Goal: Transaction & Acquisition: Purchase product/service

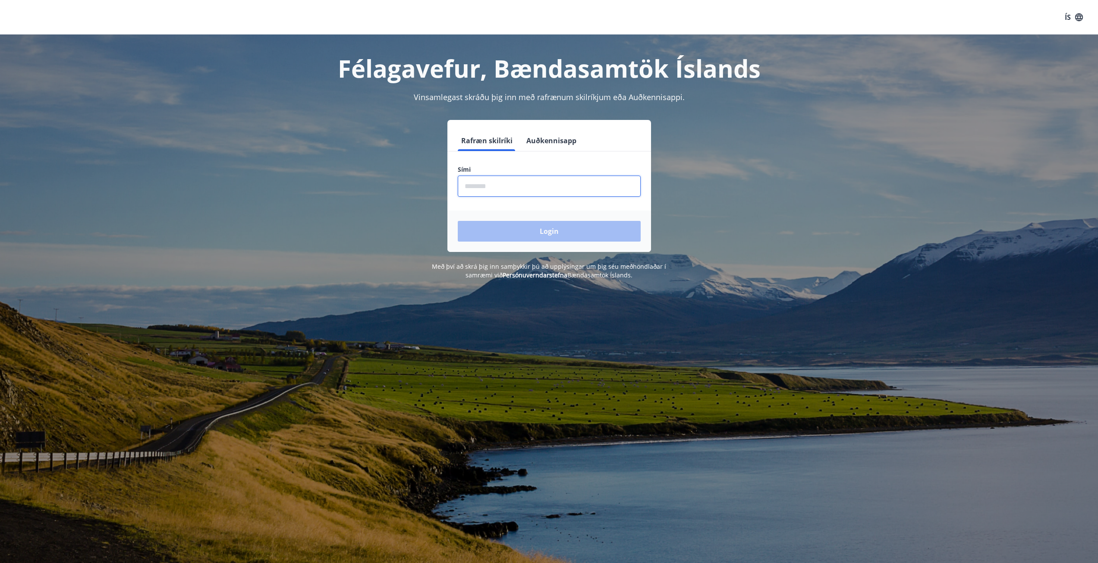
click at [488, 182] on input "phone" at bounding box center [549, 186] width 183 height 21
type input "********"
click at [532, 229] on button "Login" at bounding box center [549, 231] width 183 height 21
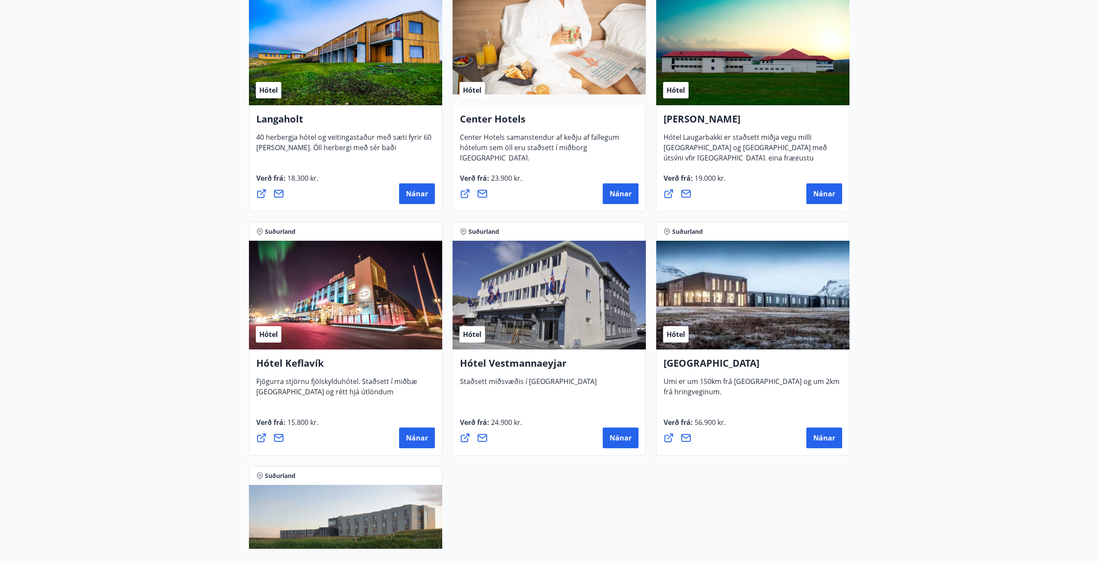
scroll to position [1855, 0]
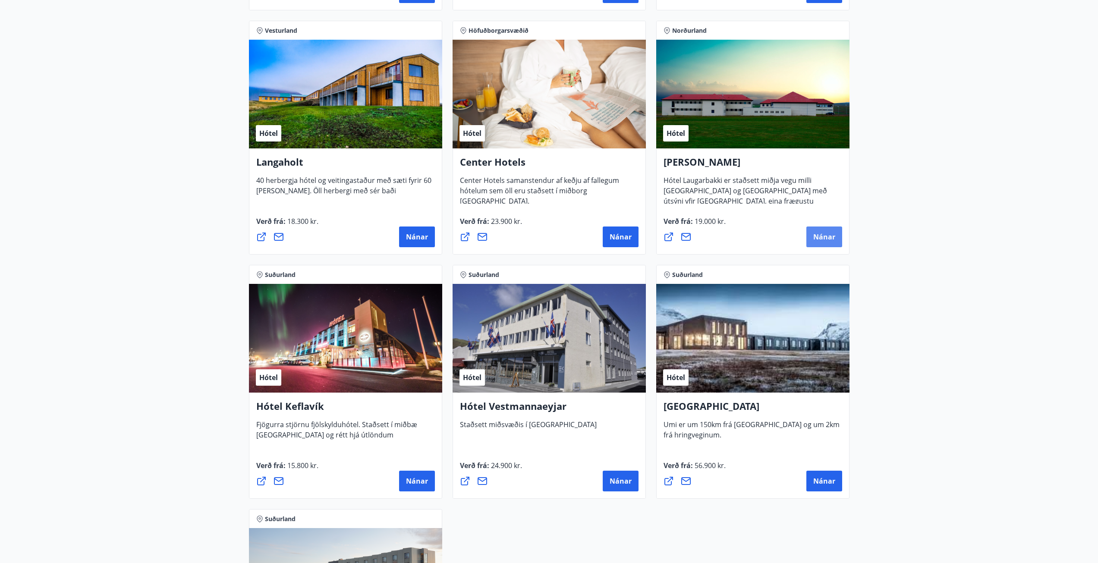
click at [831, 236] on span "Nánar" at bounding box center [824, 236] width 22 height 9
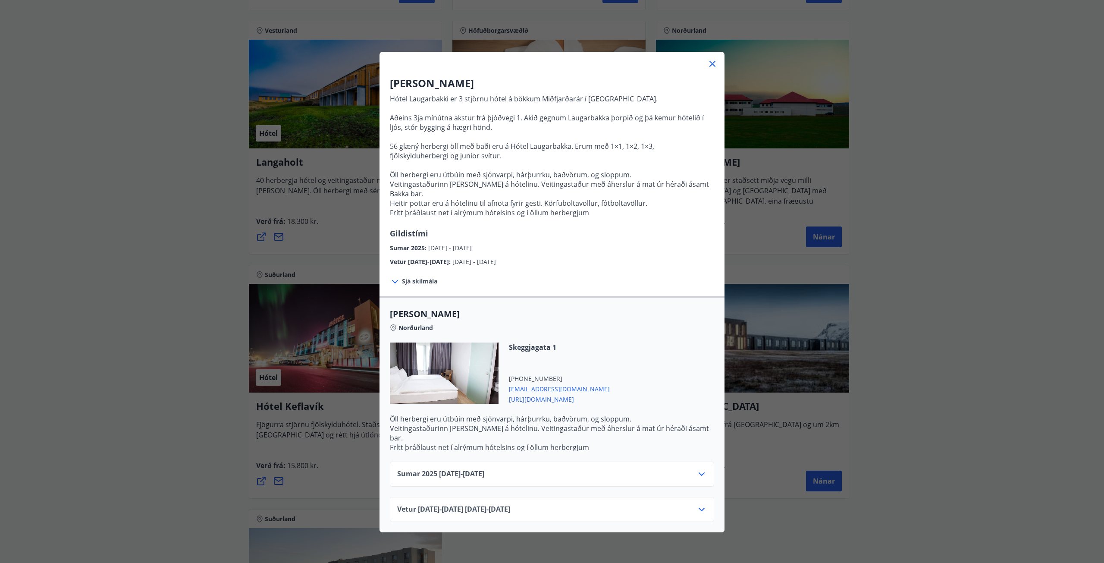
click at [923, 274] on div "Hótel Laugarbakki Hótel Laugarbakki er 3 stjörnu hótel á bökkum Miðfjarðarár í …" at bounding box center [552, 281] width 1104 height 563
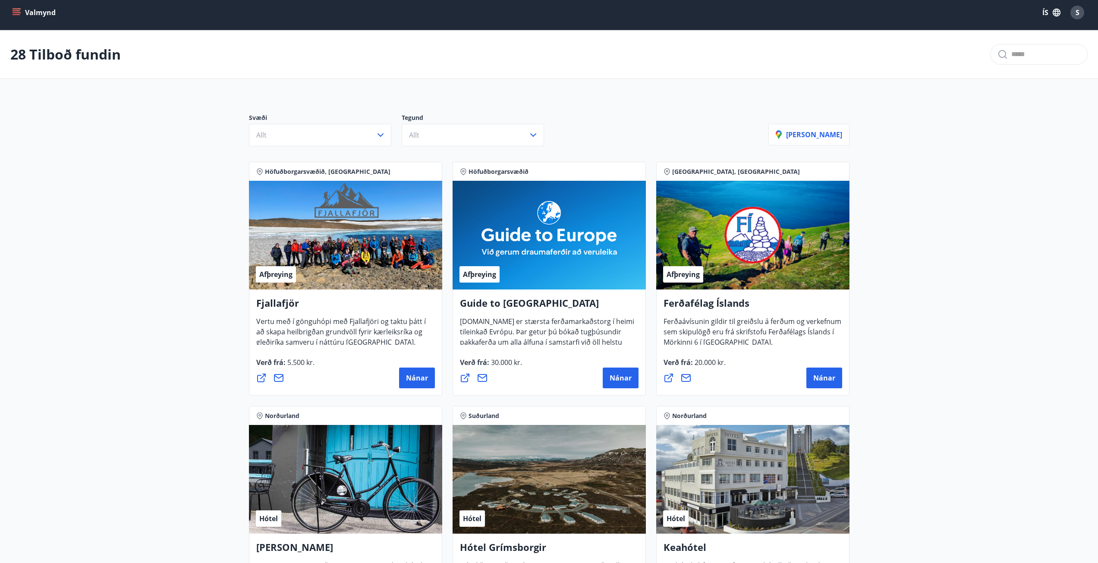
scroll to position [0, 0]
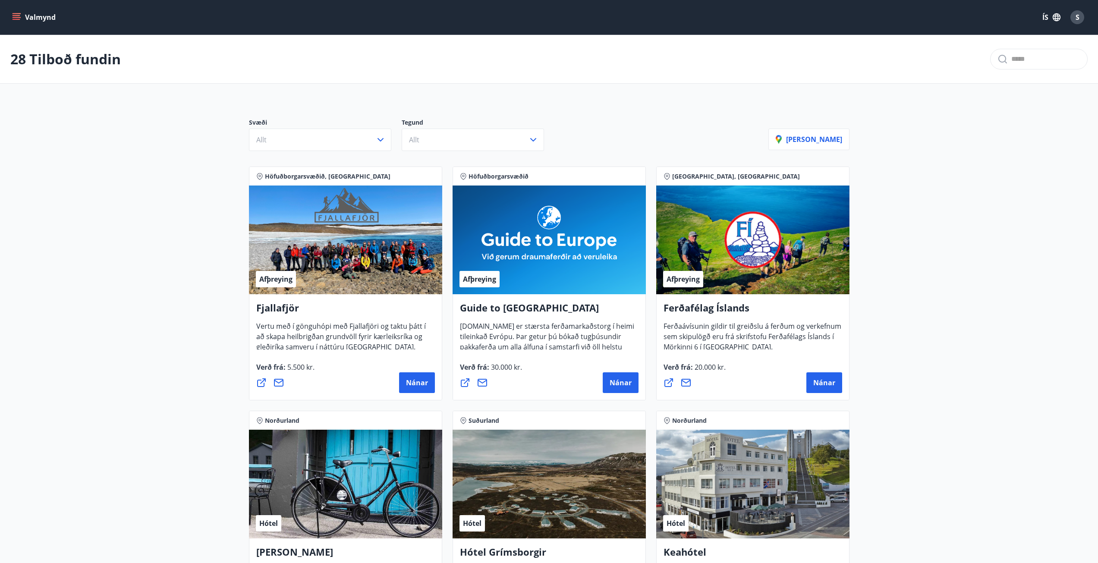
click at [17, 19] on icon "menu" at bounding box center [17, 19] width 8 height 1
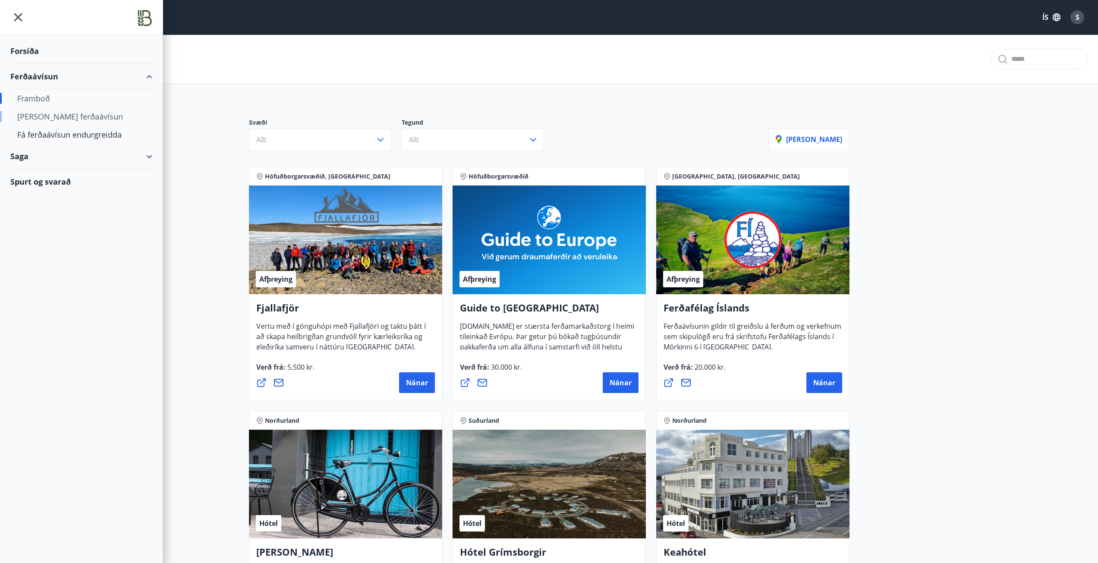
click at [47, 115] on div "[PERSON_NAME] ferðaávísun" at bounding box center [81, 116] width 128 height 18
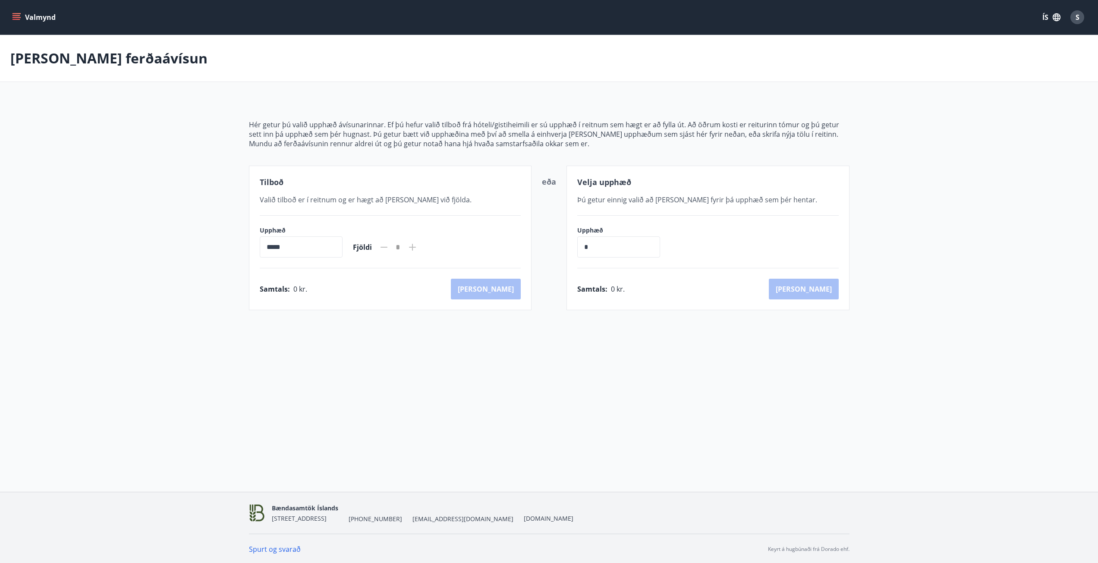
click at [267, 245] on input "*****" at bounding box center [301, 246] width 83 height 21
click at [321, 255] on input "*****" at bounding box center [301, 246] width 83 height 21
click at [274, 250] on input "*****" at bounding box center [301, 246] width 83 height 21
click at [268, 247] on input "*****" at bounding box center [301, 246] width 83 height 21
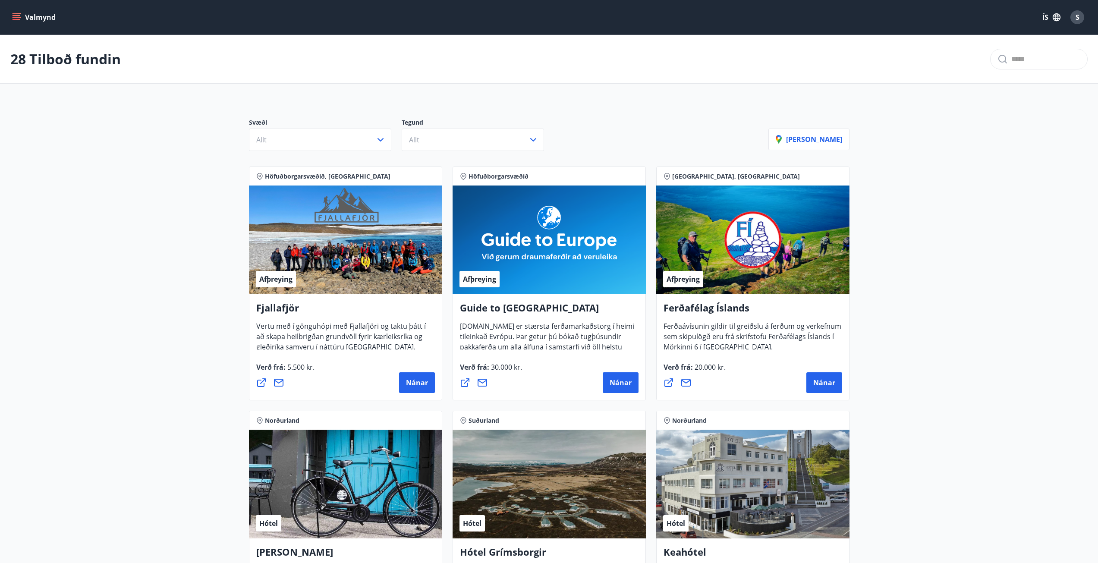
click at [17, 13] on button "Valmynd" at bounding box center [34, 17] width 49 height 16
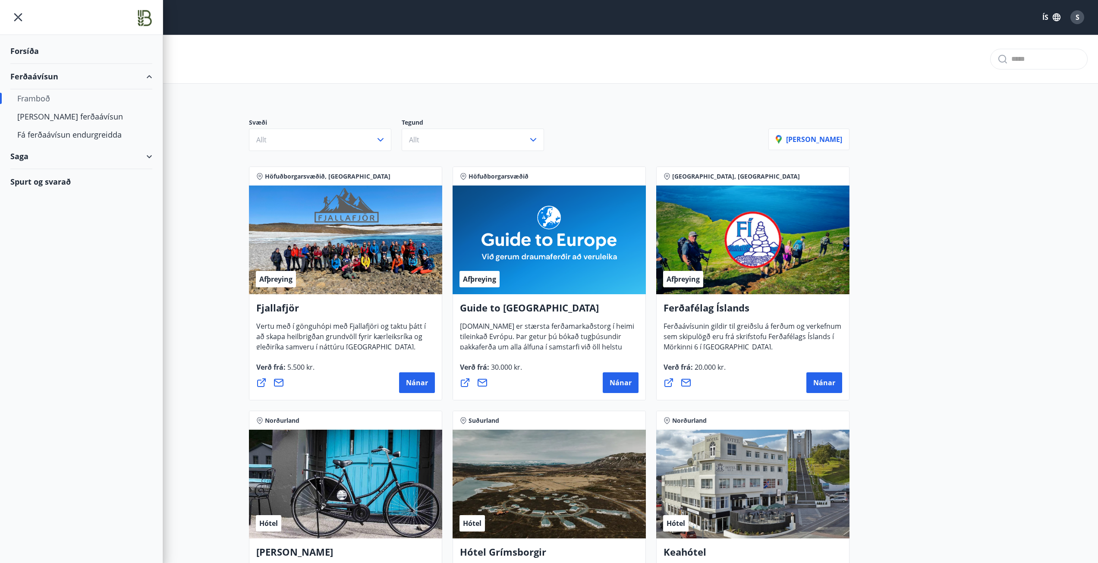
click at [39, 93] on div "Framboð" at bounding box center [81, 98] width 128 height 18
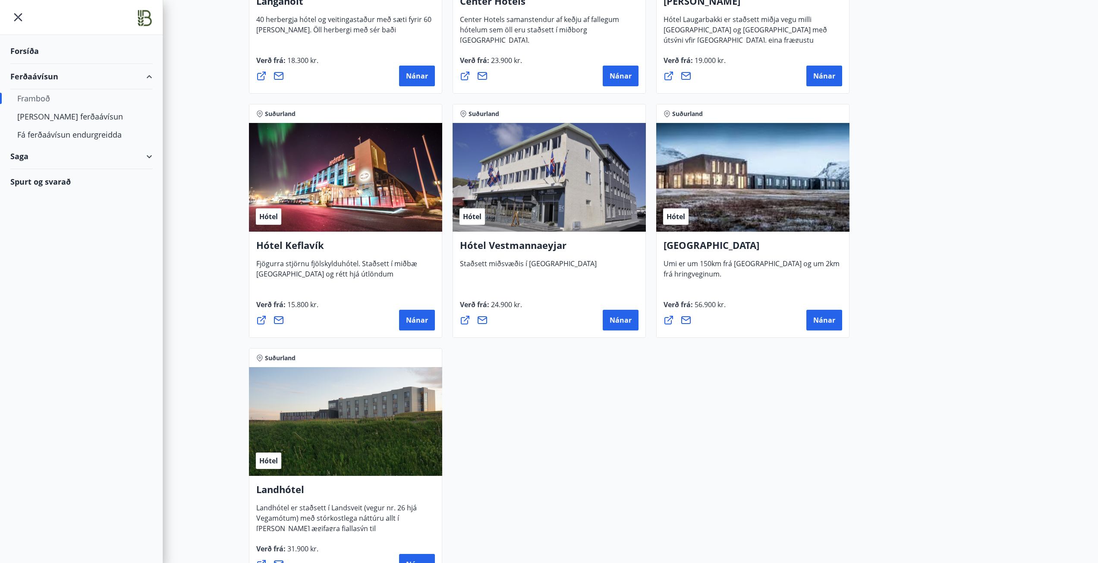
scroll to position [1845, 0]
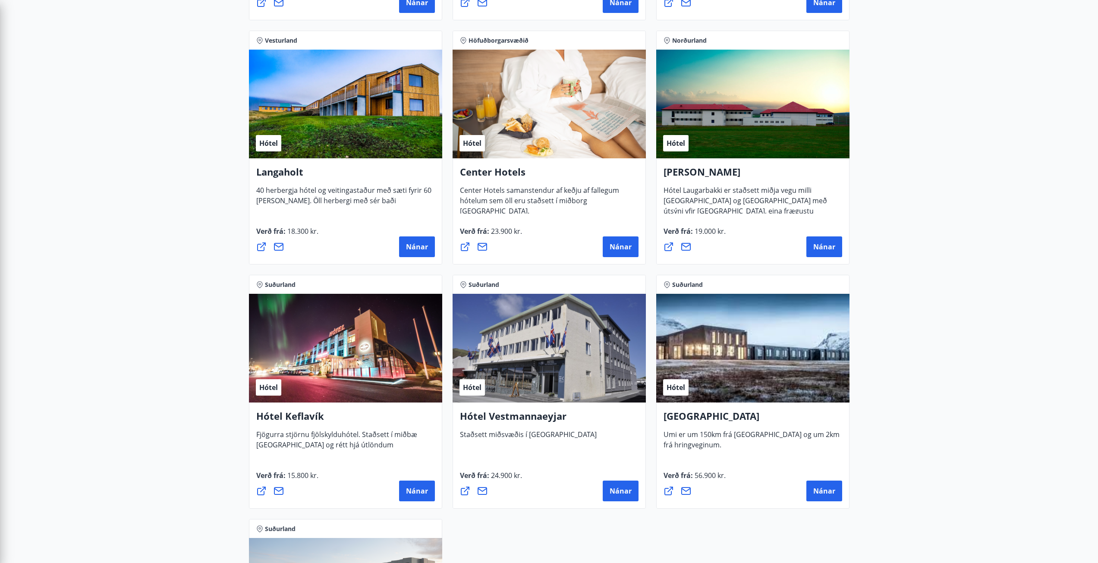
click at [669, 245] on icon at bounding box center [668, 247] width 10 height 10
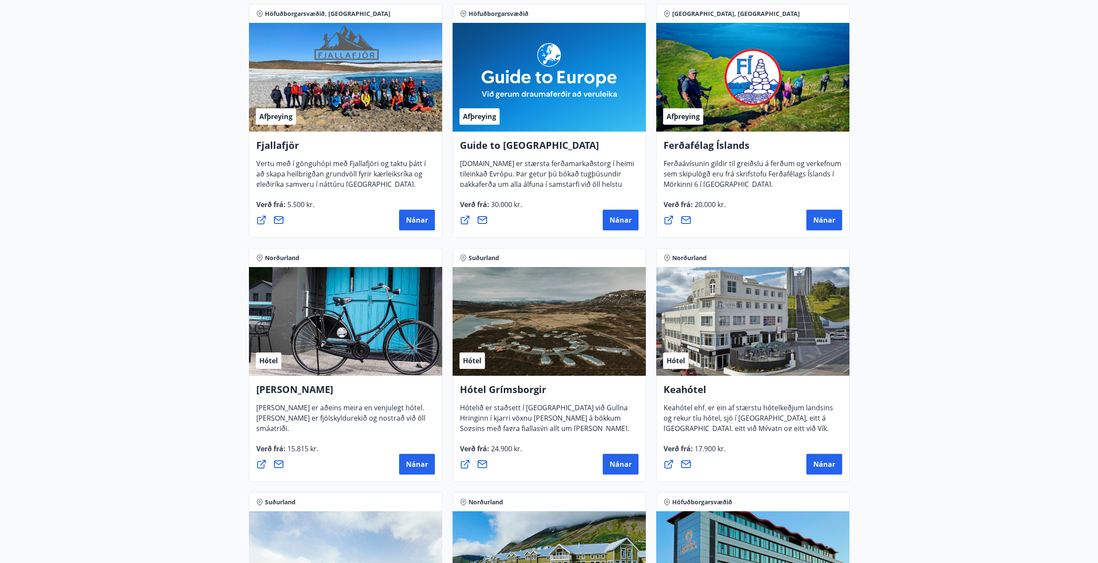
scroll to position [0, 0]
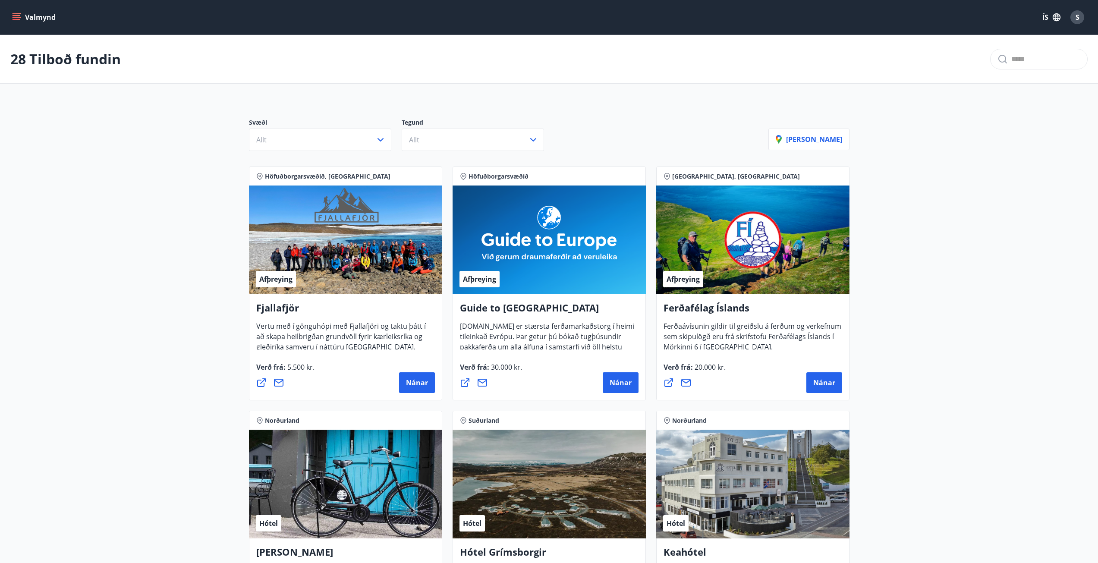
click at [15, 18] on icon "menu" at bounding box center [17, 17] width 9 height 1
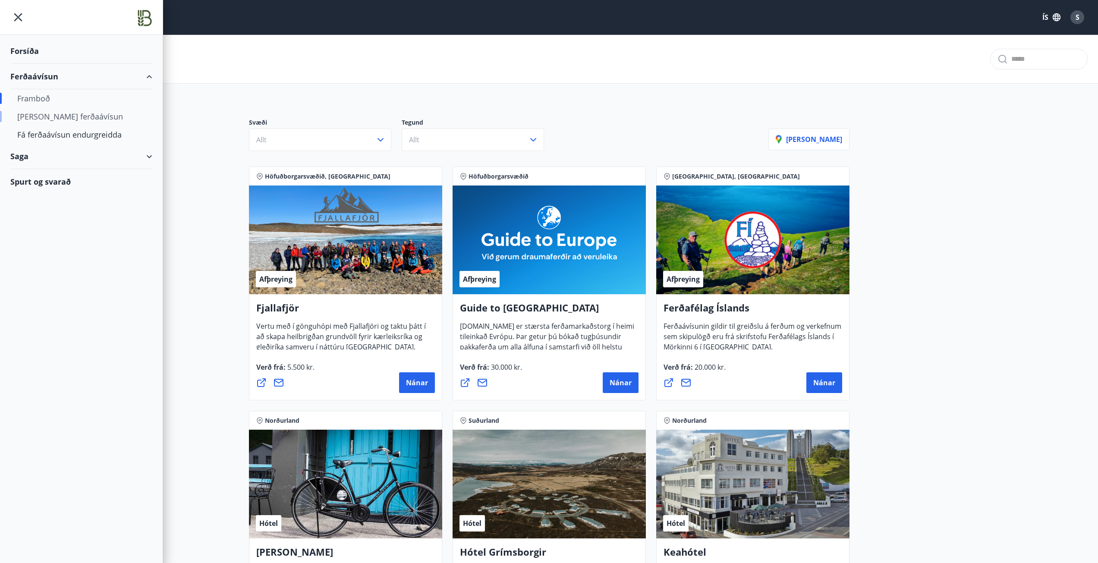
click at [38, 117] on div "[PERSON_NAME] ferðaávísun" at bounding box center [81, 116] width 128 height 18
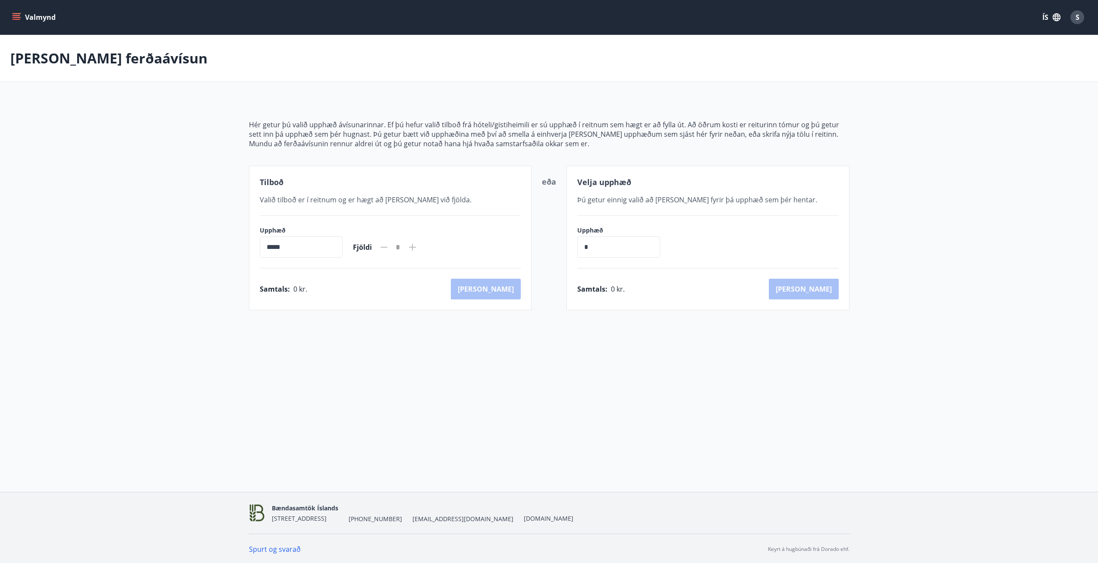
click at [319, 248] on input "*****" at bounding box center [301, 246] width 83 height 21
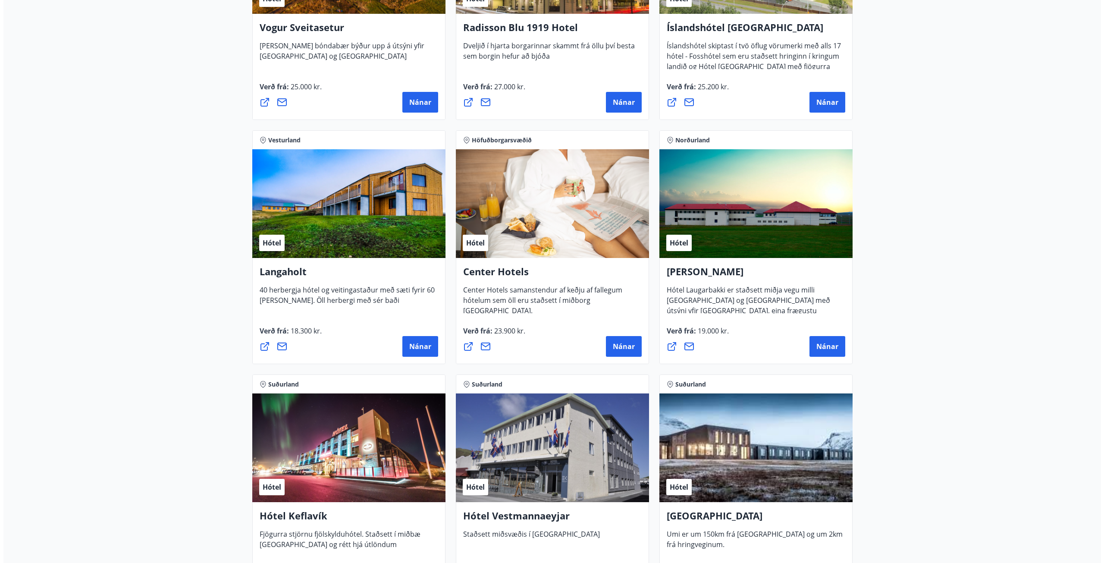
scroll to position [1855, 0]
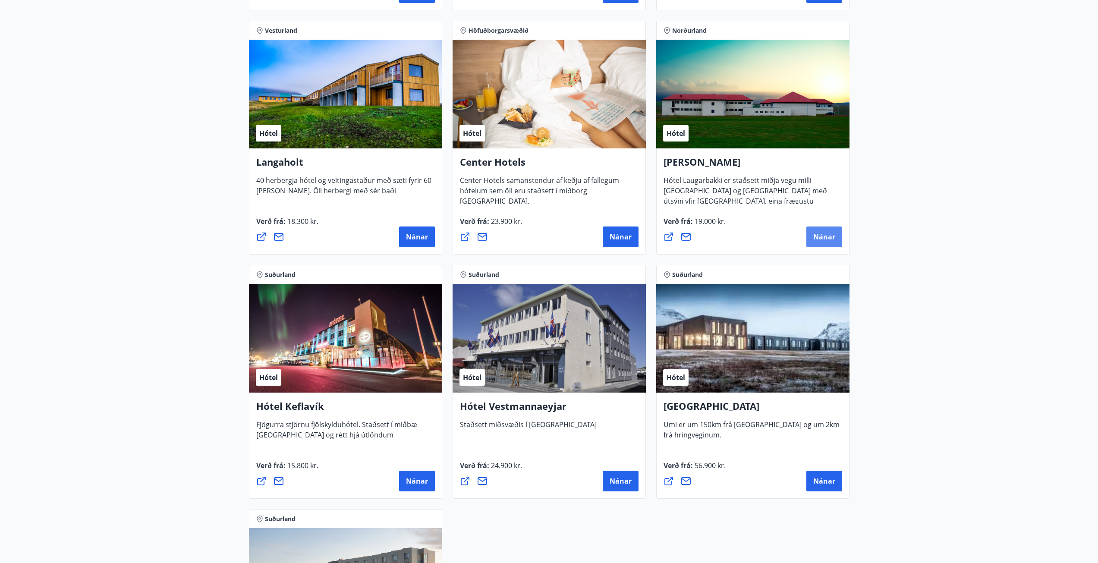
click at [826, 231] on button "Nánar" at bounding box center [824, 236] width 36 height 21
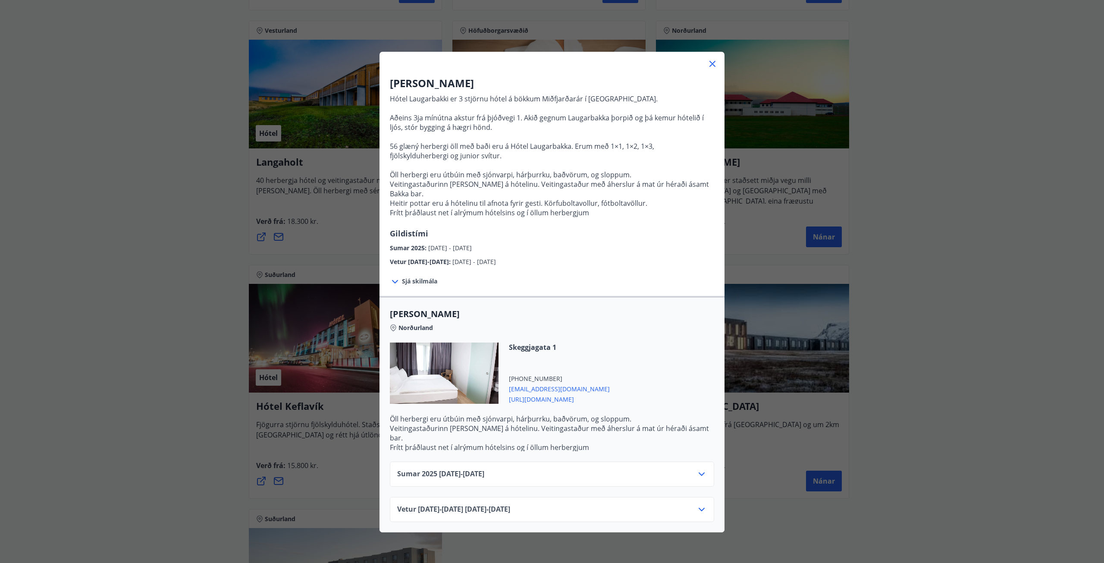
click at [558, 469] on div "Sumar [PHONE_NUMBER][DATE] - [DATE]" at bounding box center [552, 477] width 310 height 17
click at [697, 469] on icon at bounding box center [702, 474] width 10 height 10
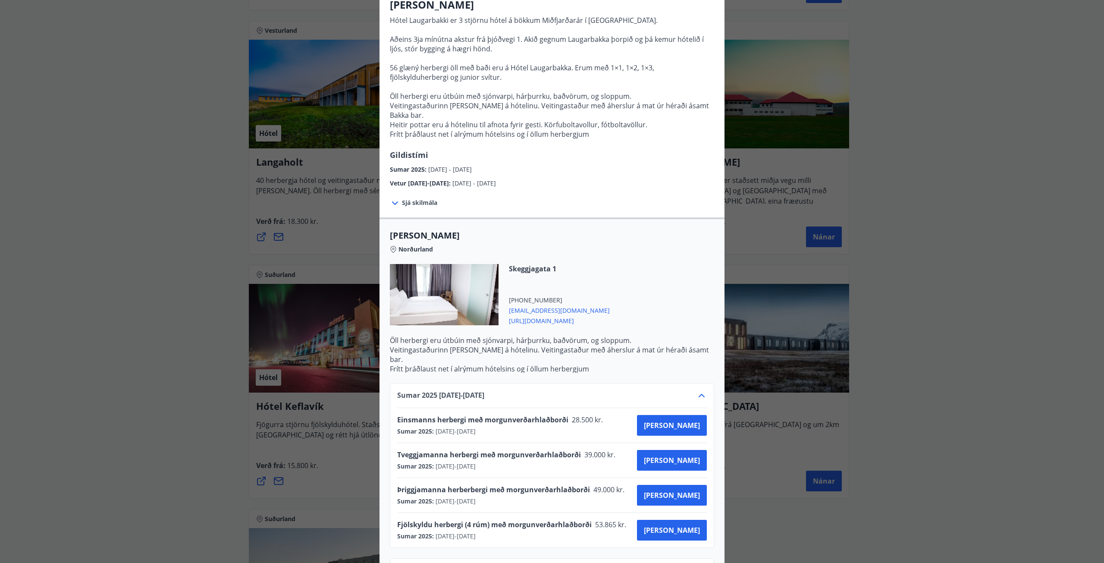
scroll to position [97, 0]
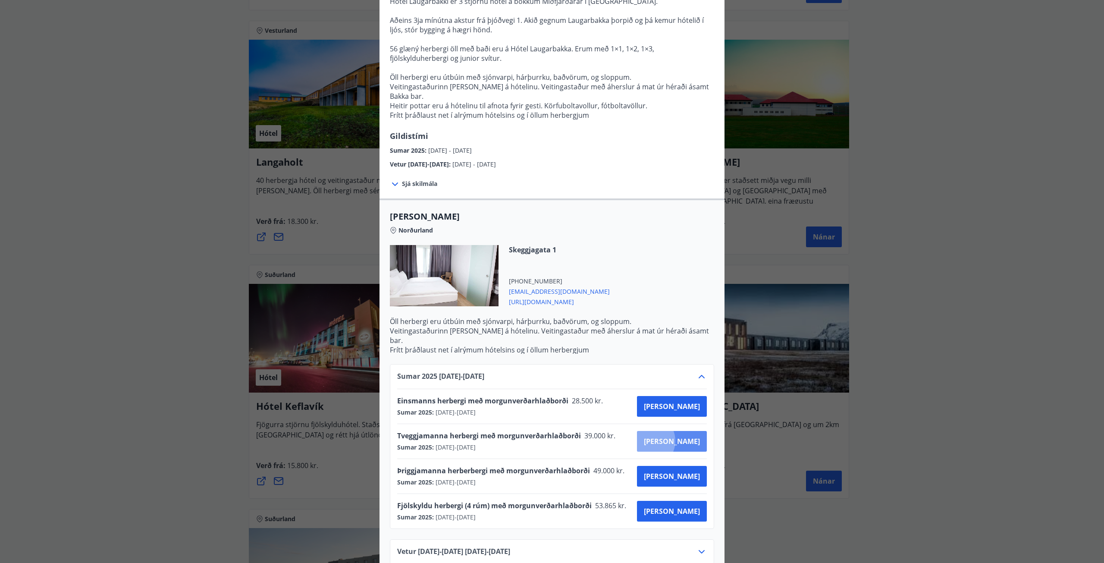
click at [678, 437] on span "[PERSON_NAME]" at bounding box center [672, 441] width 56 height 9
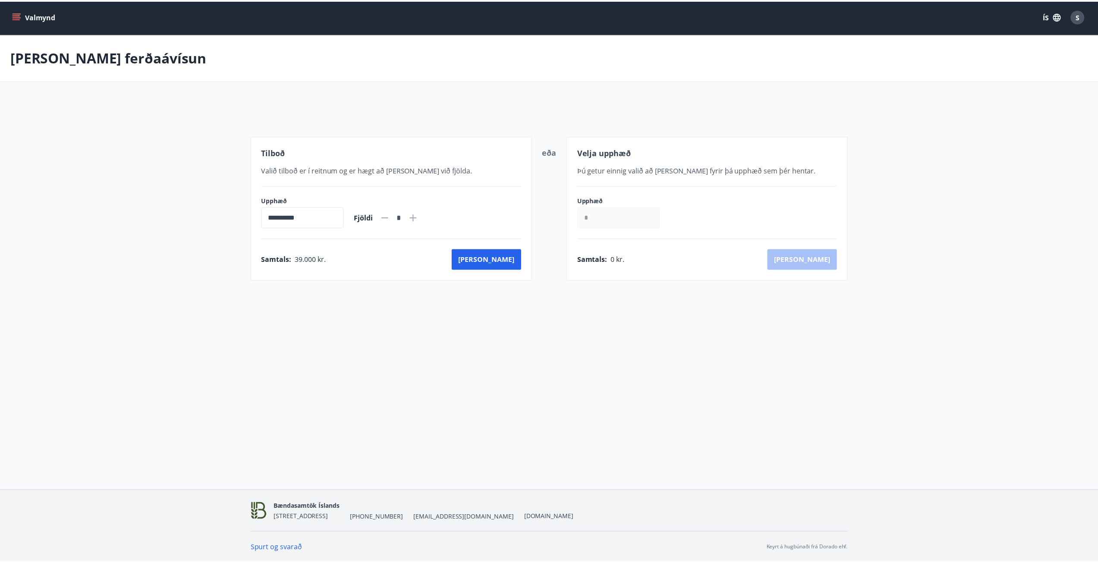
scroll to position [1, 0]
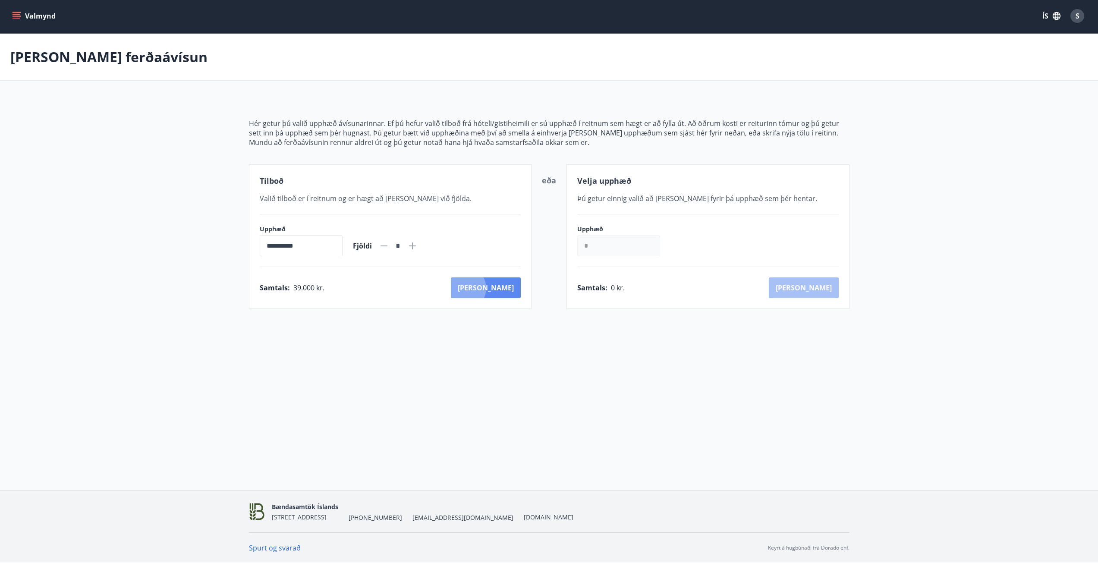
click at [503, 288] on button "[PERSON_NAME]" at bounding box center [486, 287] width 70 height 21
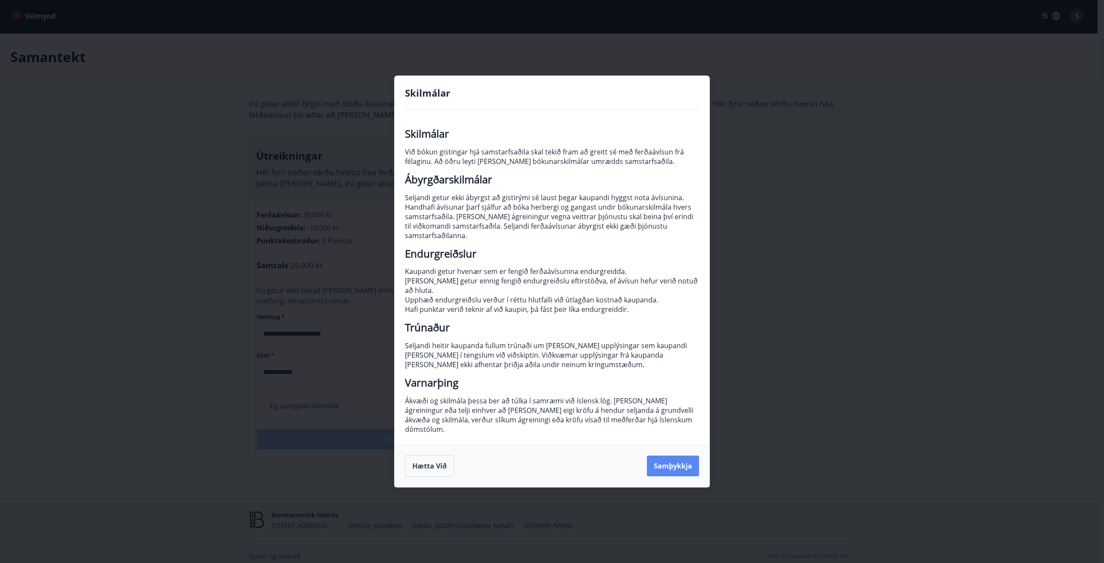
click at [673, 455] on button "Samþykkja" at bounding box center [673, 465] width 52 height 21
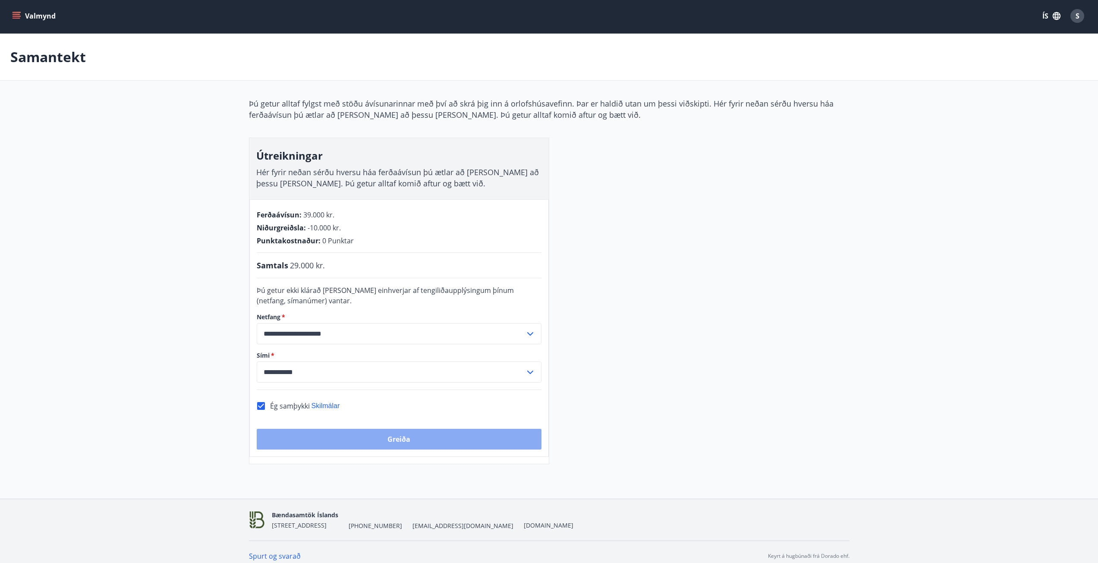
click at [389, 438] on button "Greiða" at bounding box center [399, 439] width 285 height 21
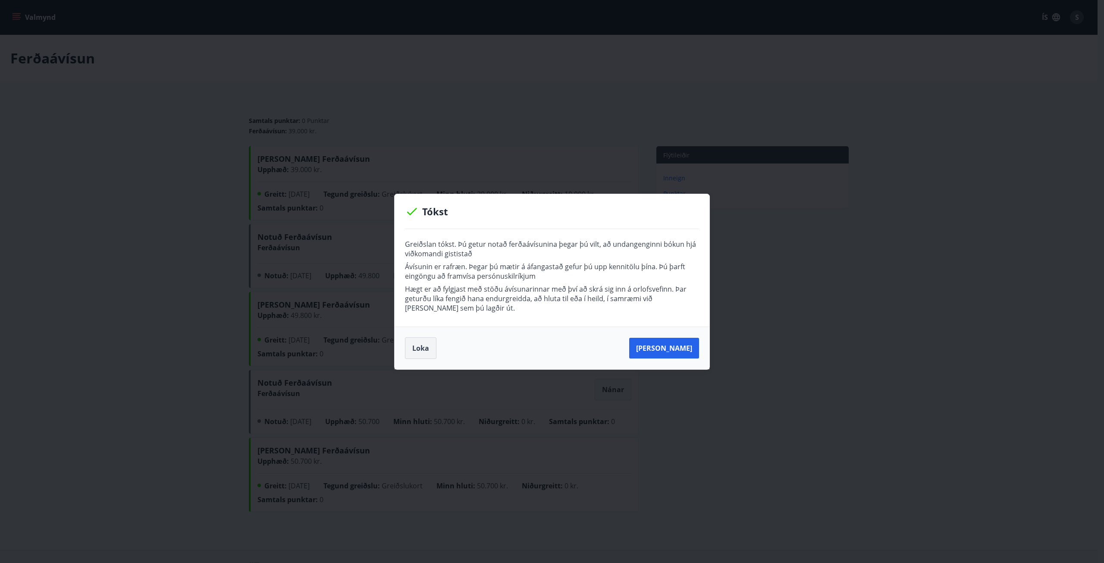
click at [427, 348] on button "Loka" at bounding box center [420, 348] width 31 height 22
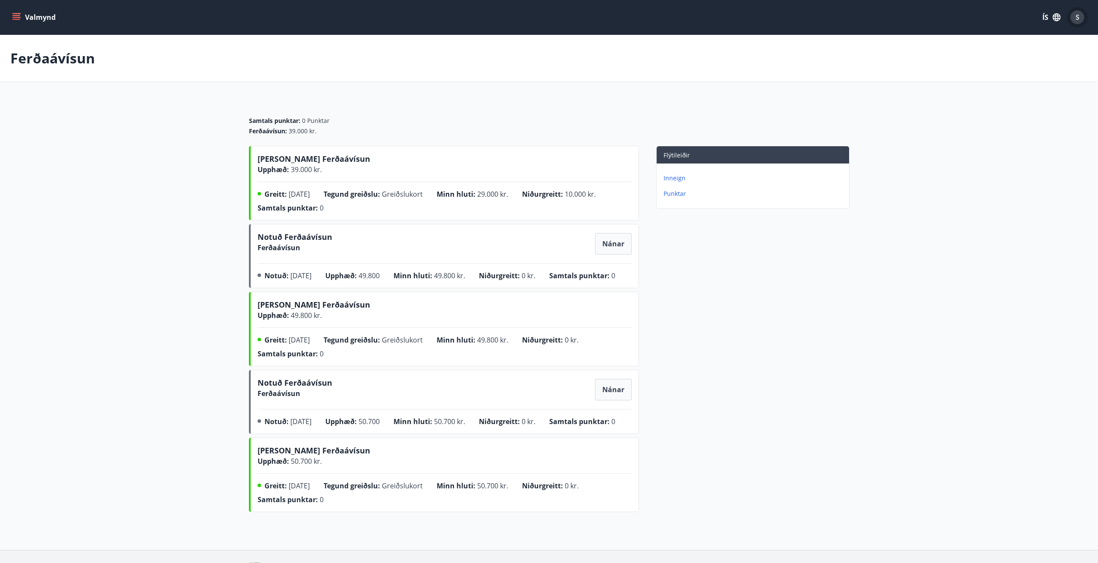
click at [1075, 18] on span "S" at bounding box center [1077, 17] width 4 height 9
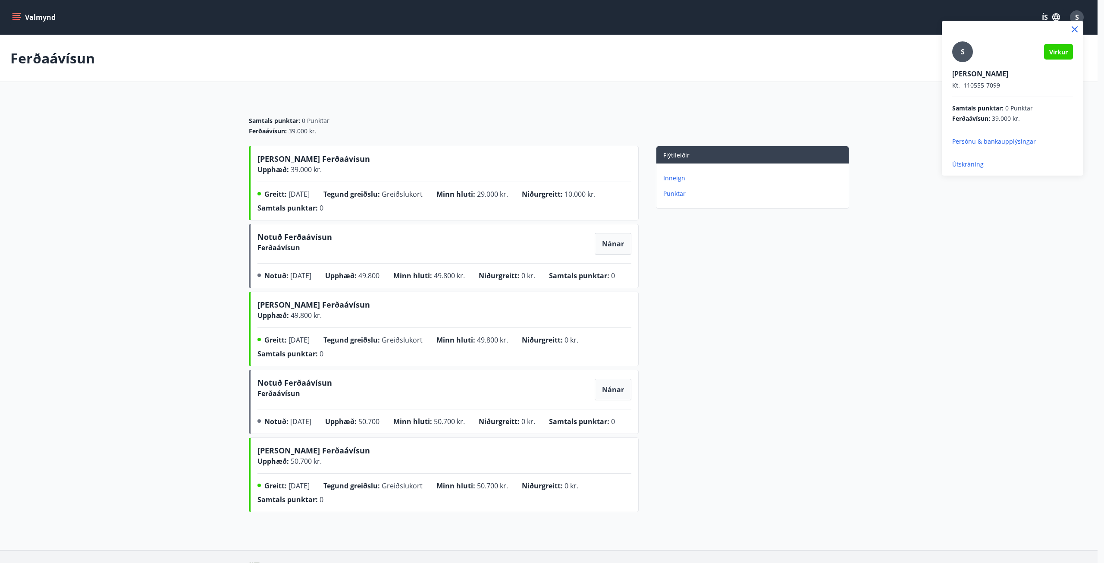
click at [967, 163] on p "Útskráning" at bounding box center [1012, 164] width 121 height 9
